Goal: Information Seeking & Learning: Learn about a topic

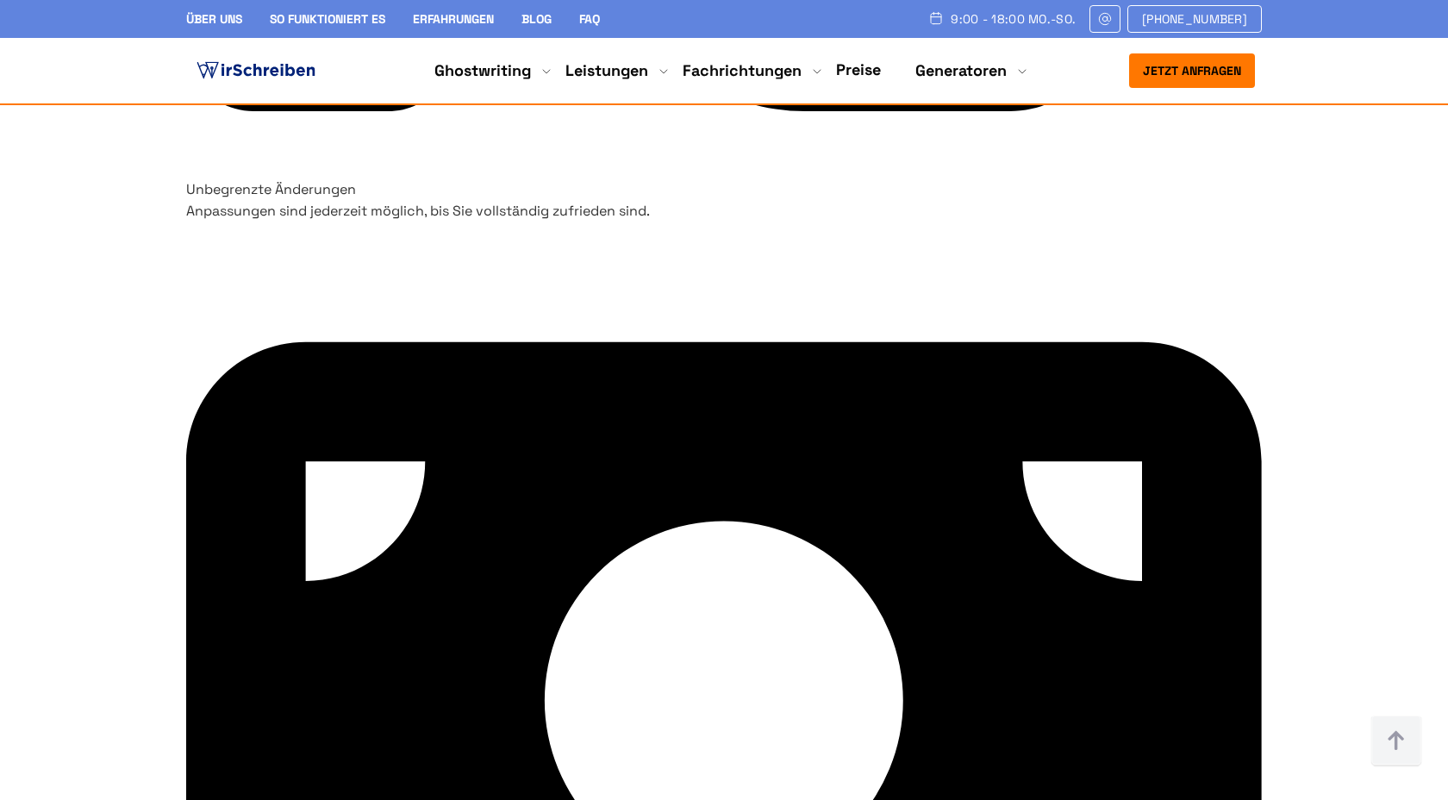
scroll to position [6397, 0]
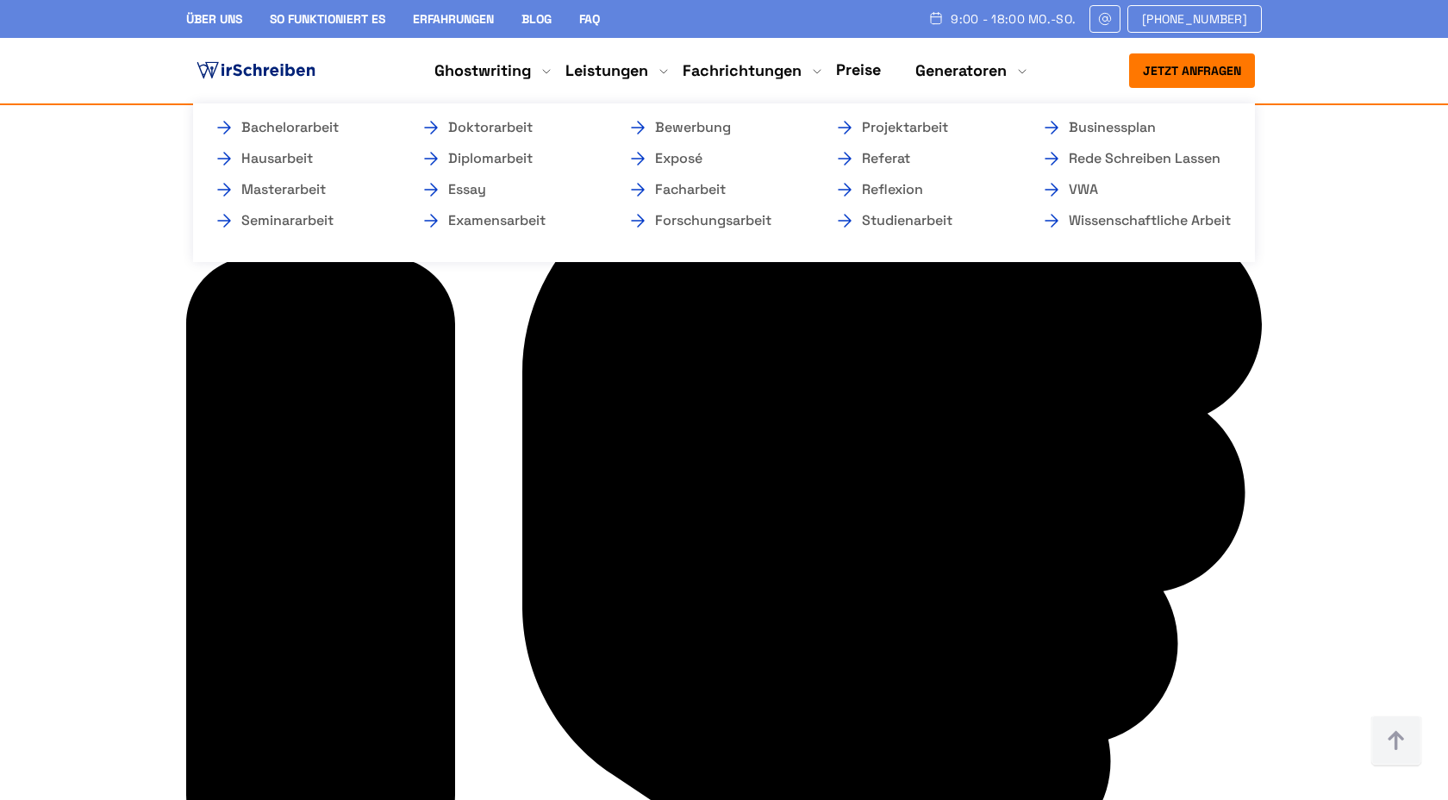
click at [490, 70] on li "Ghostwriting Bachelorarbeit Hausarbeit Masterarbeit Seminararbeit Doktorarbeit …" at bounding box center [483, 70] width 97 height 21
click at [473, 67] on li "Ghostwriting Bachelorarbeit Hausarbeit Masterarbeit Seminararbeit Doktorarbeit …" at bounding box center [483, 70] width 97 height 21
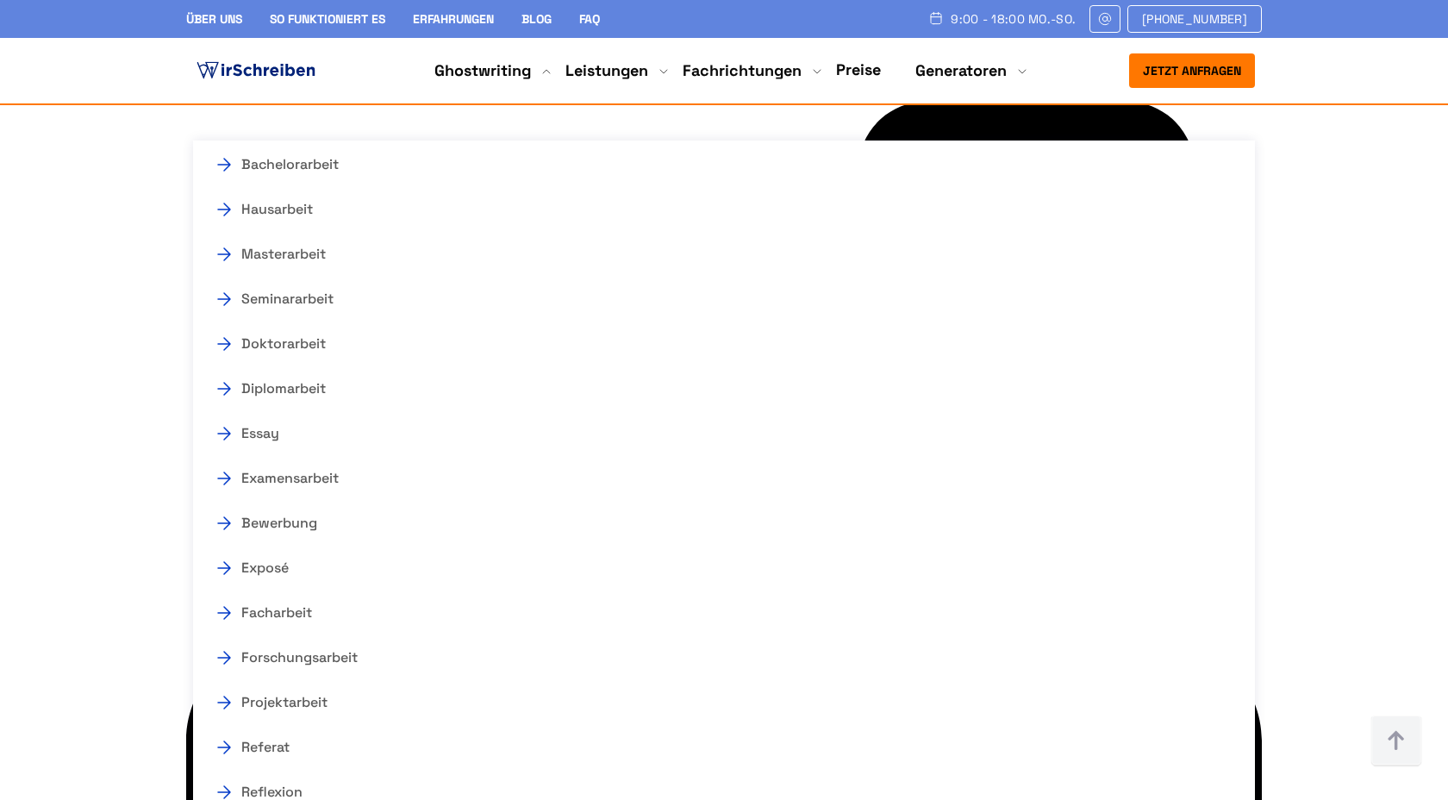
scroll to position [11172, 0]
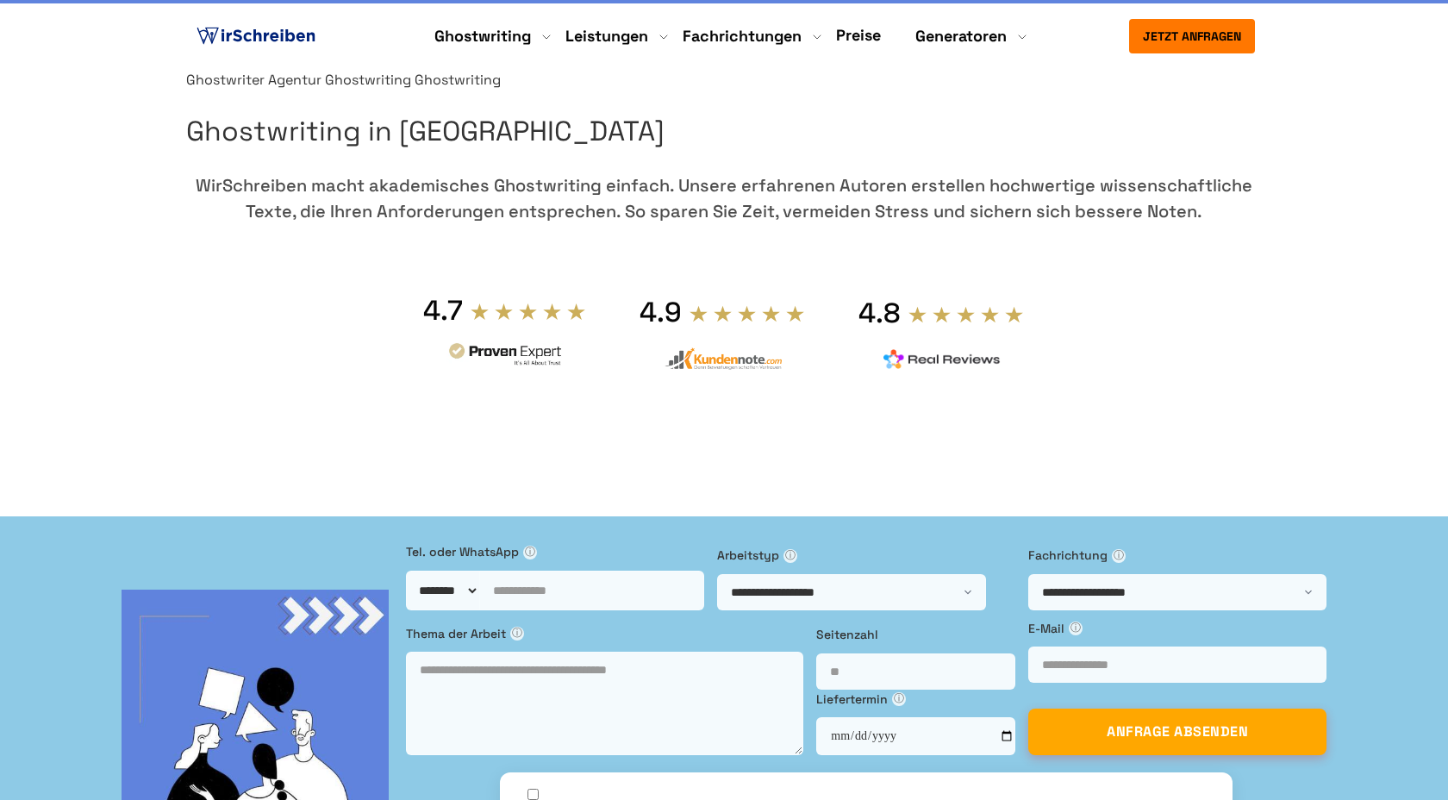
scroll to position [33, 0]
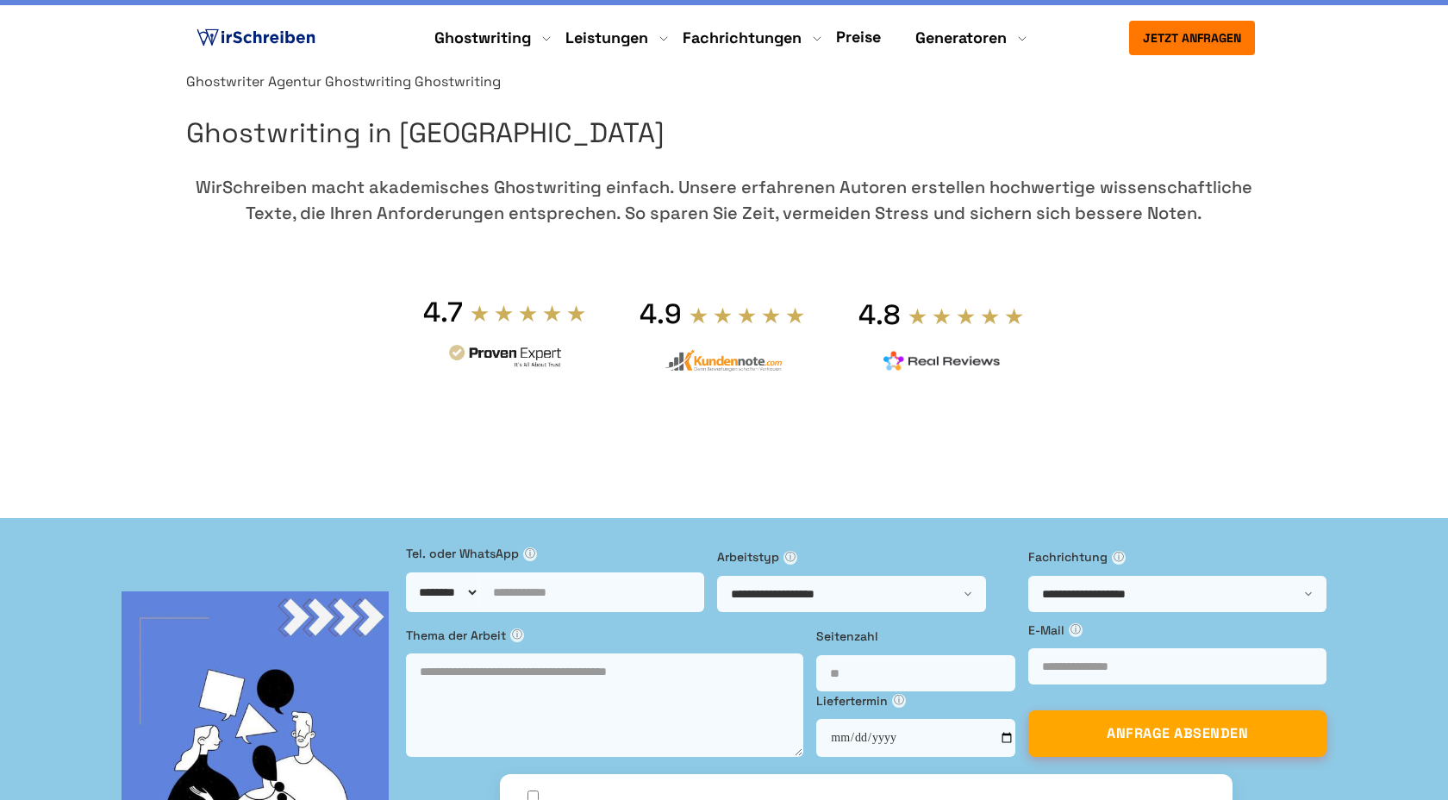
click at [802, 148] on h1 "Ghostwriting in [GEOGRAPHIC_DATA]" at bounding box center [724, 133] width 1076 height 44
drag, startPoint x: 802, startPoint y: 148, endPoint x: 944, endPoint y: 209, distance: 154.9
click at [944, 155] on h1 "Ghostwriting in [GEOGRAPHIC_DATA]" at bounding box center [724, 133] width 1076 height 44
click at [322, 91] on link "Ghostwriter Agentur" at bounding box center [253, 81] width 135 height 18
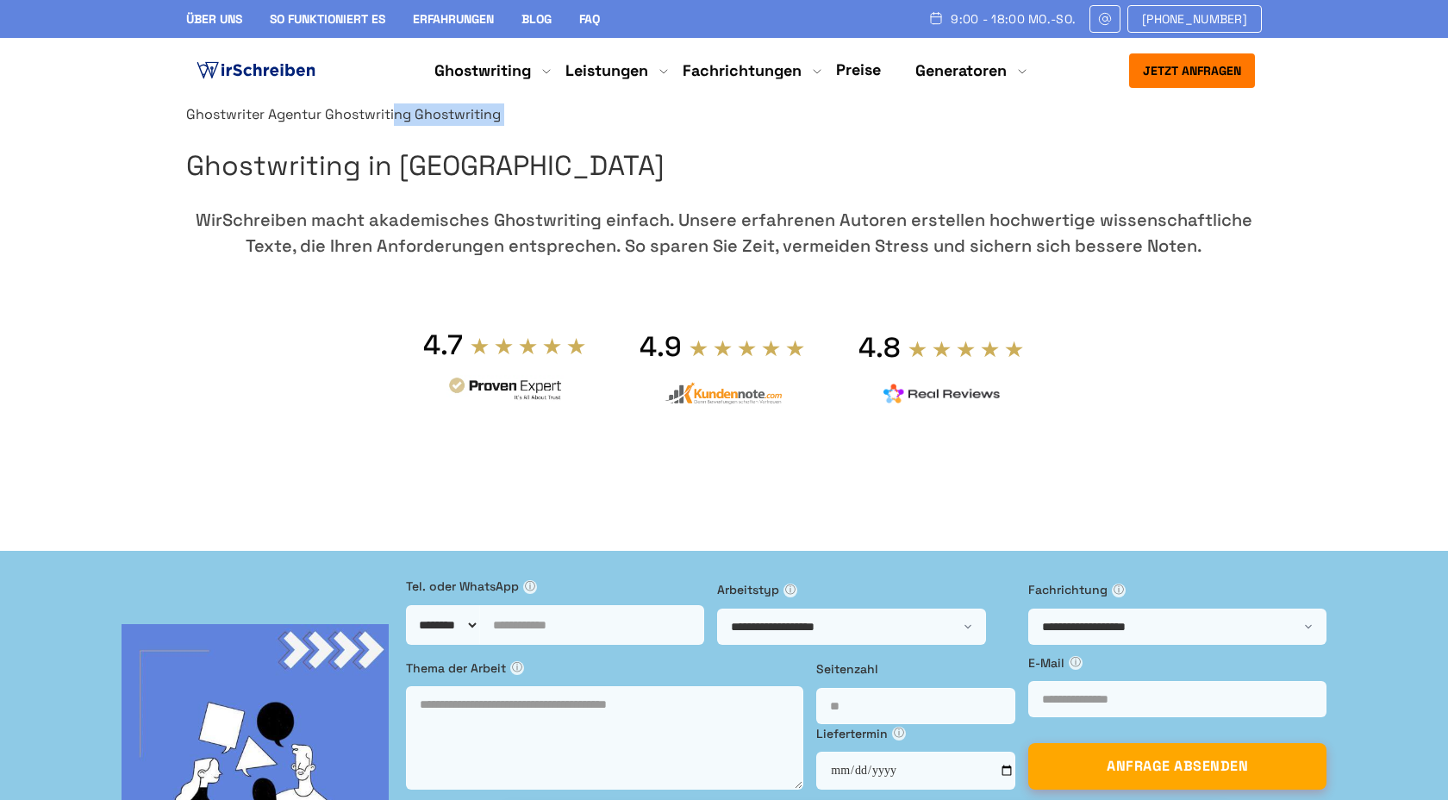
click at [930, 168] on div "Ghostwriter Agentur Ghostwriting Ghostwriting Ghostwriting in Deutschland WirSc…" at bounding box center [724, 318] width 1076 height 430
click at [411, 123] on link "Ghostwriting" at bounding box center [368, 114] width 86 height 18
click at [291, 74] on img at bounding box center [256, 71] width 126 height 26
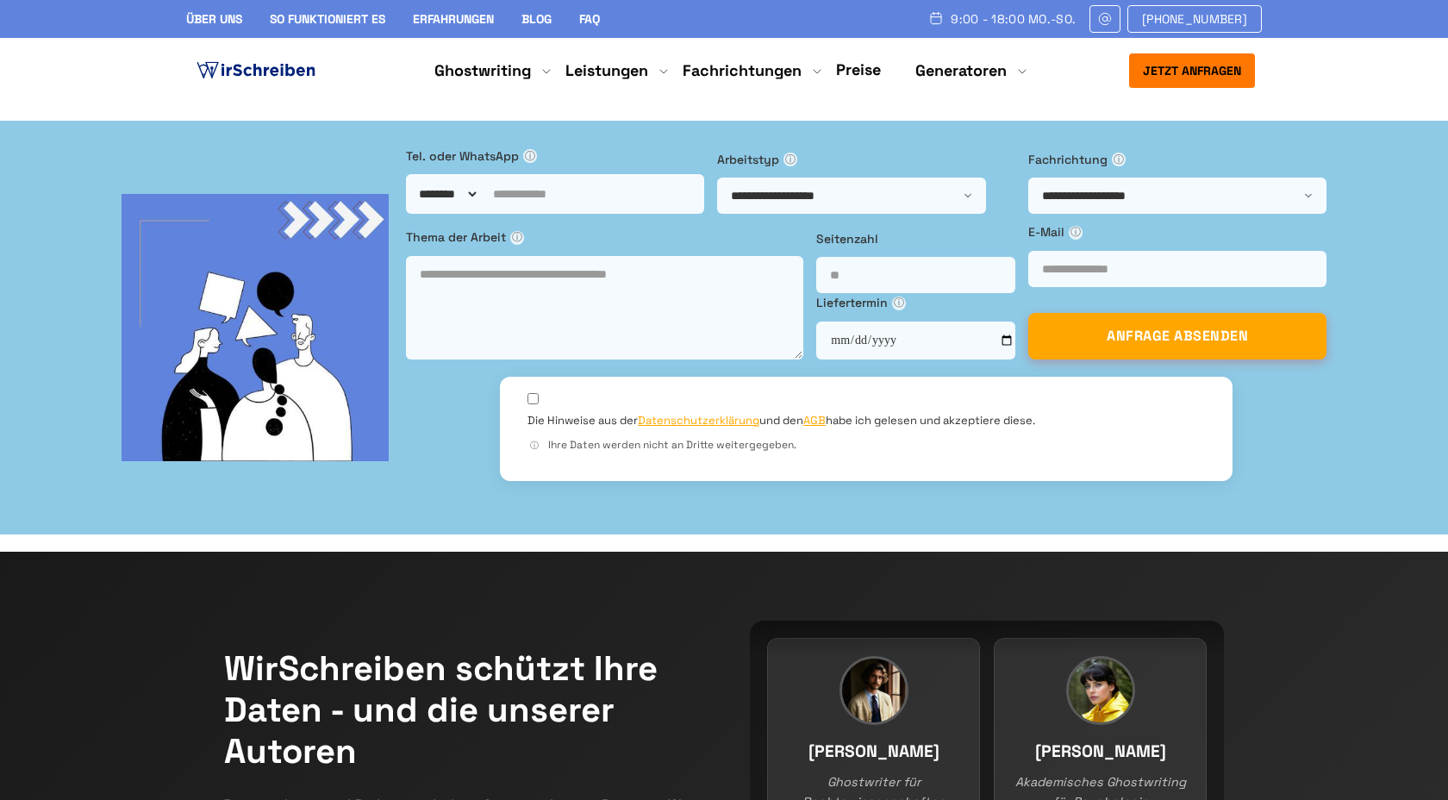
copy span "Ghostwriting"
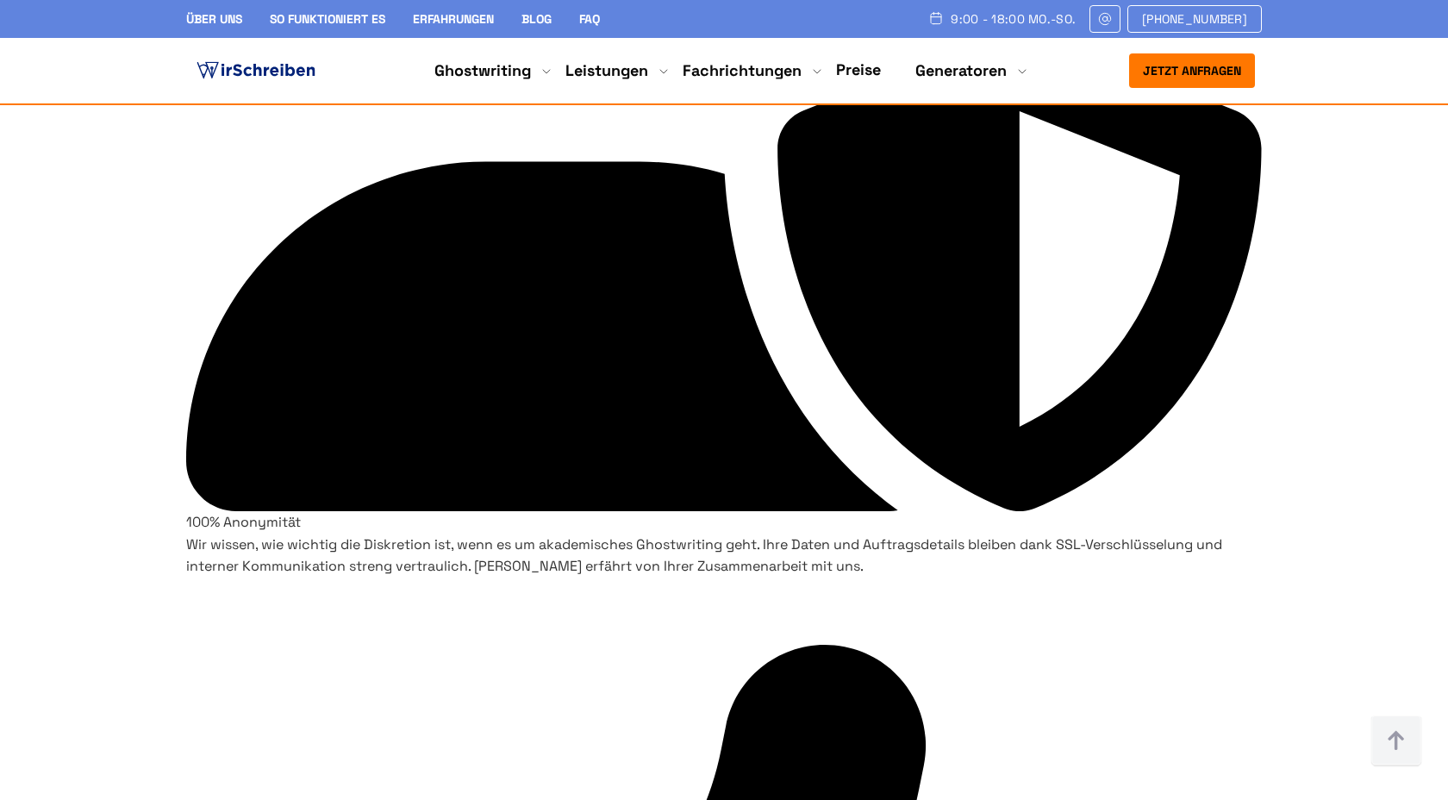
scroll to position [4712, 0]
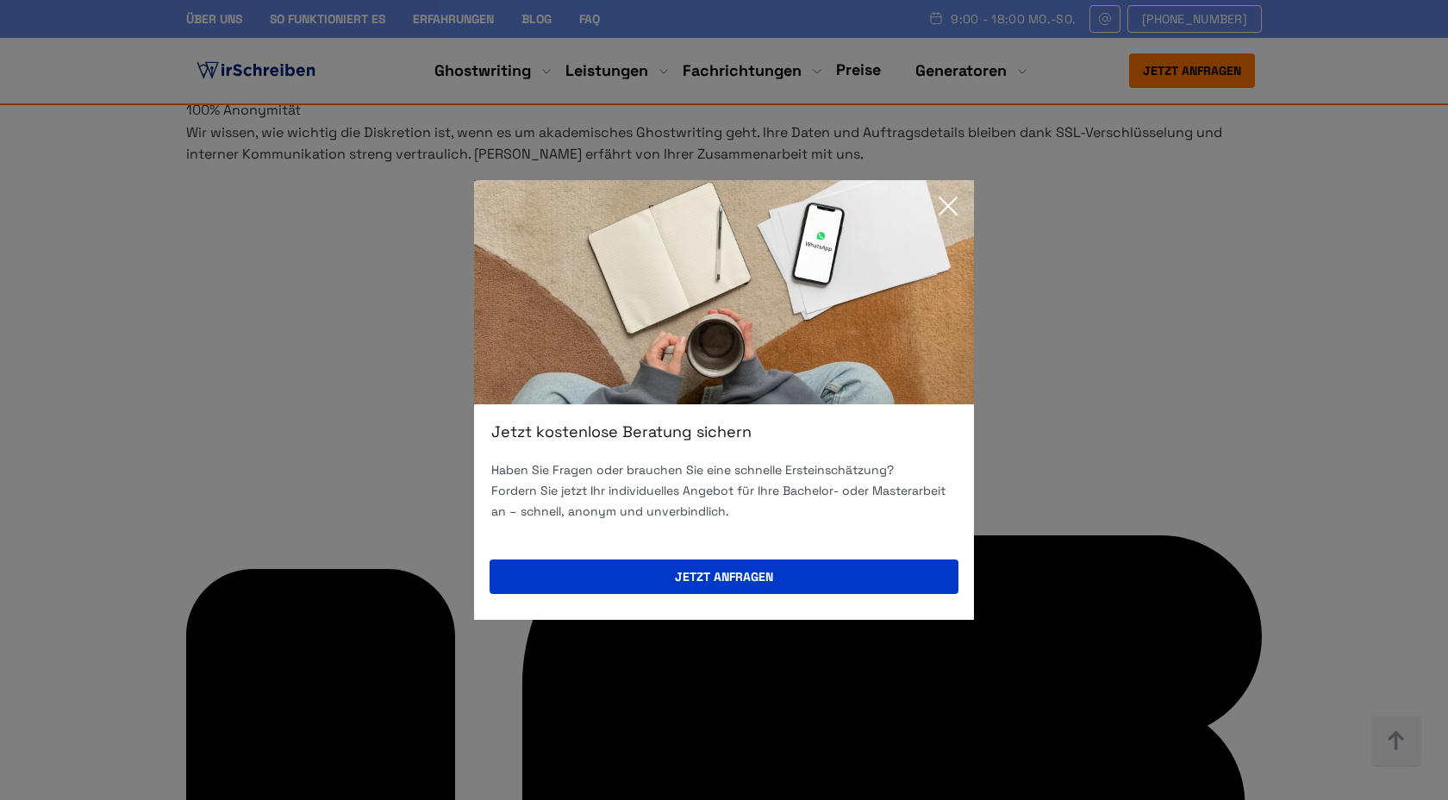
click at [950, 204] on icon at bounding box center [948, 205] width 17 height 17
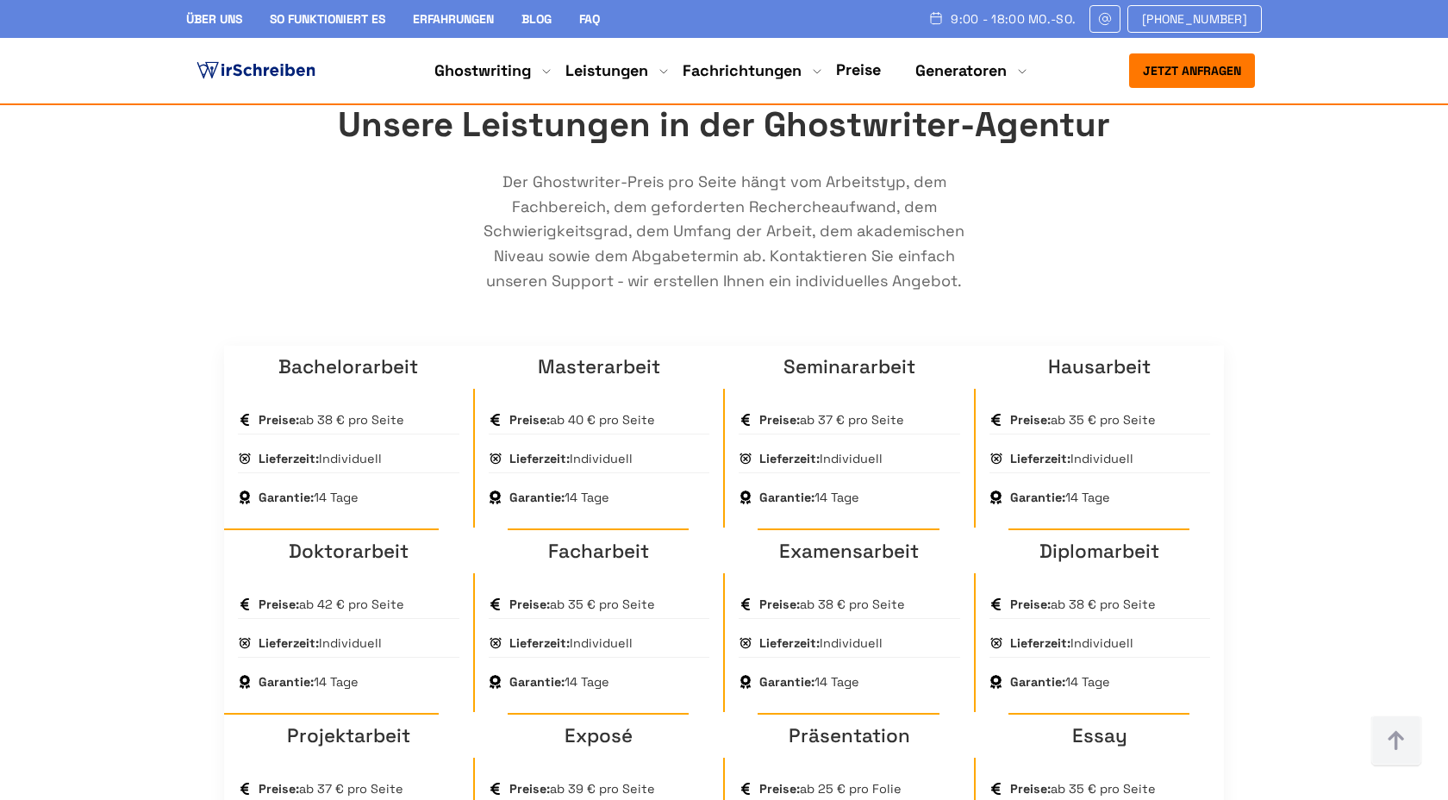
scroll to position [942, 0]
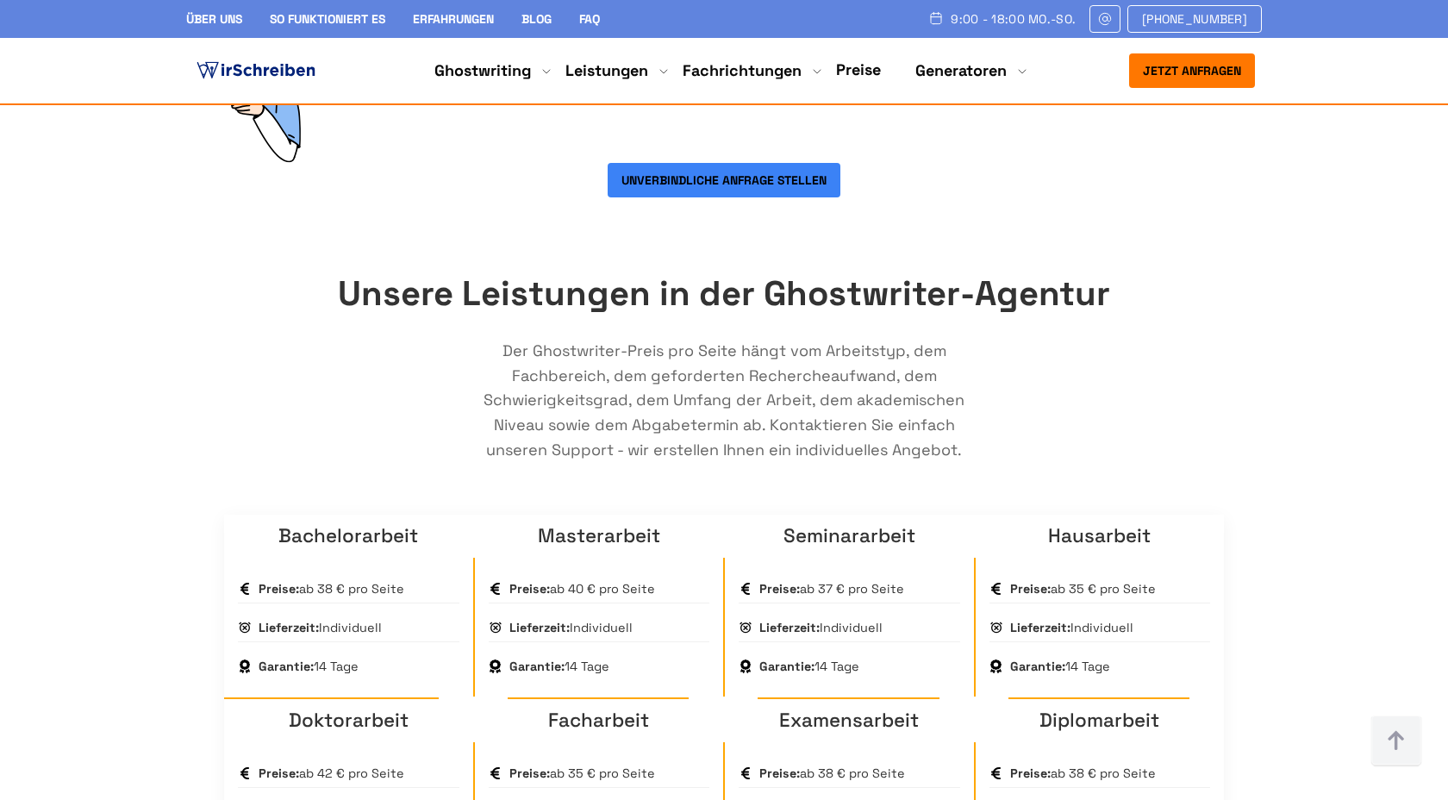
click at [299, 70] on img at bounding box center [256, 71] width 126 height 26
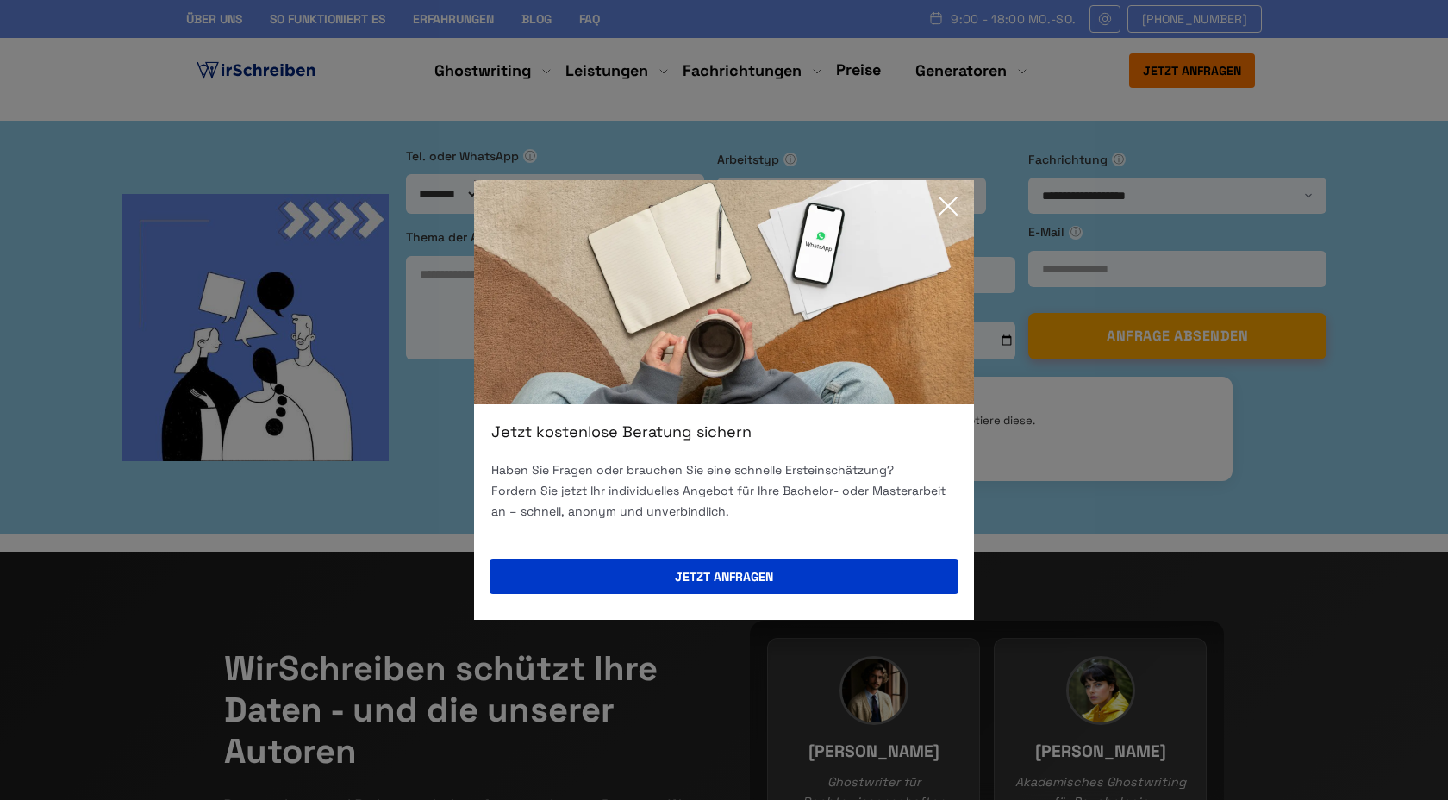
click at [950, 200] on icon at bounding box center [948, 206] width 34 height 34
